Goal: Navigation & Orientation: Find specific page/section

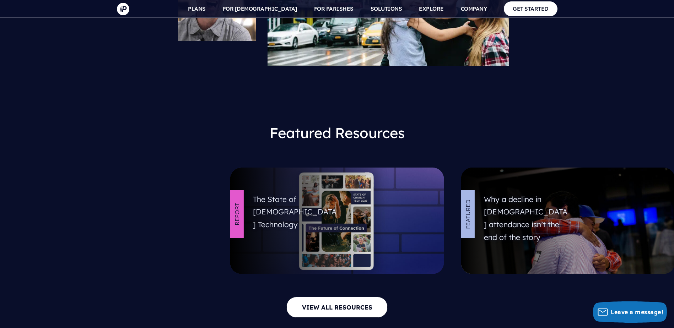
scroll to position [3054, 0]
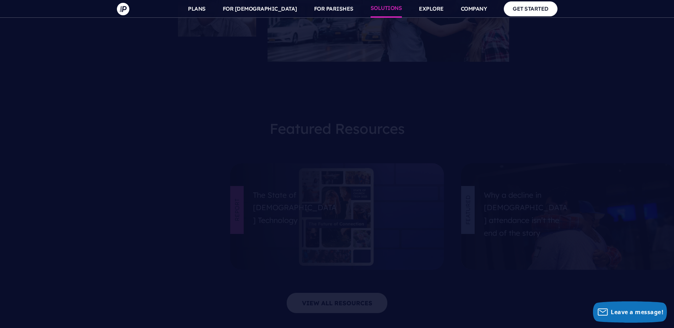
click at [386, 13] on link "SOLUTIONS" at bounding box center [386, 9] width 32 height 18
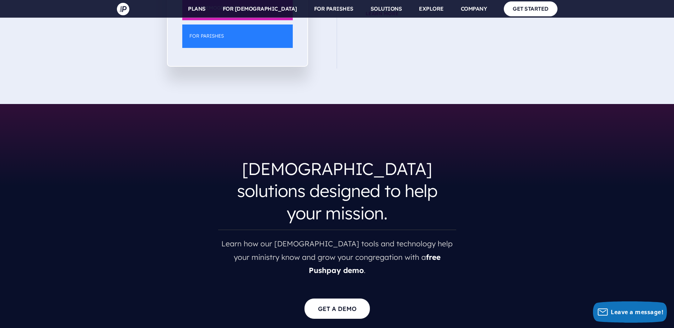
scroll to position [1182, 0]
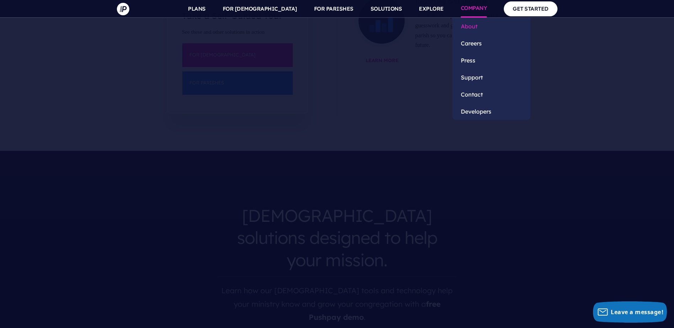
click at [476, 26] on link "About" at bounding box center [491, 26] width 78 height 17
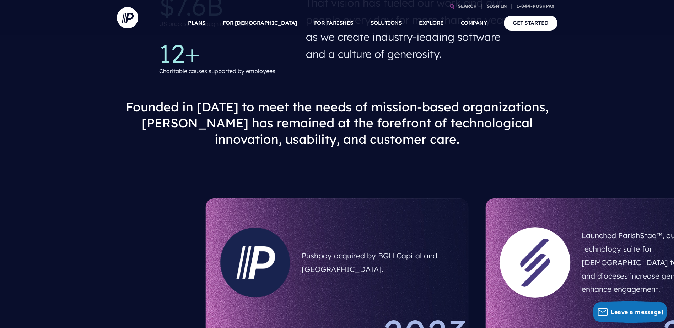
scroll to position [37, 0]
